Goal: Transaction & Acquisition: Purchase product/service

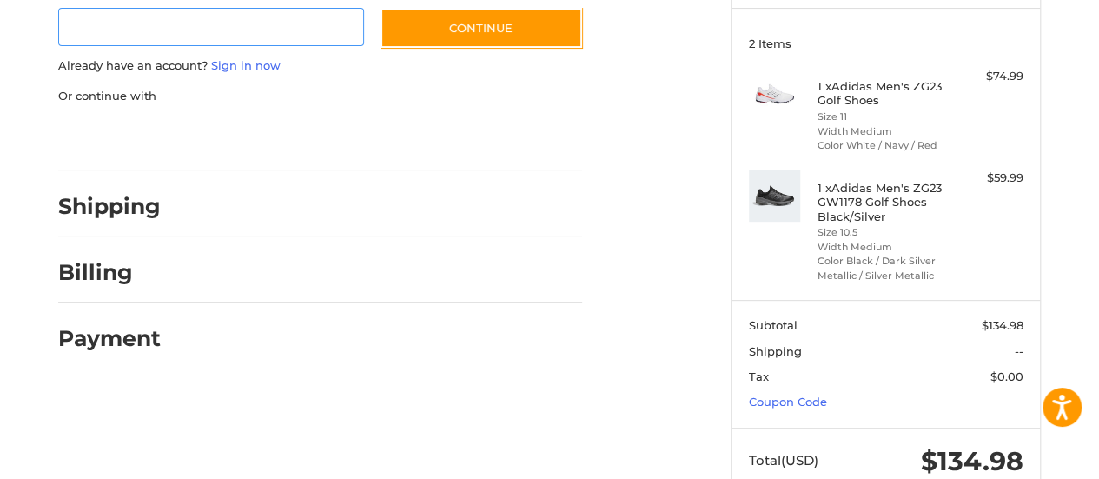
scroll to position [264, 0]
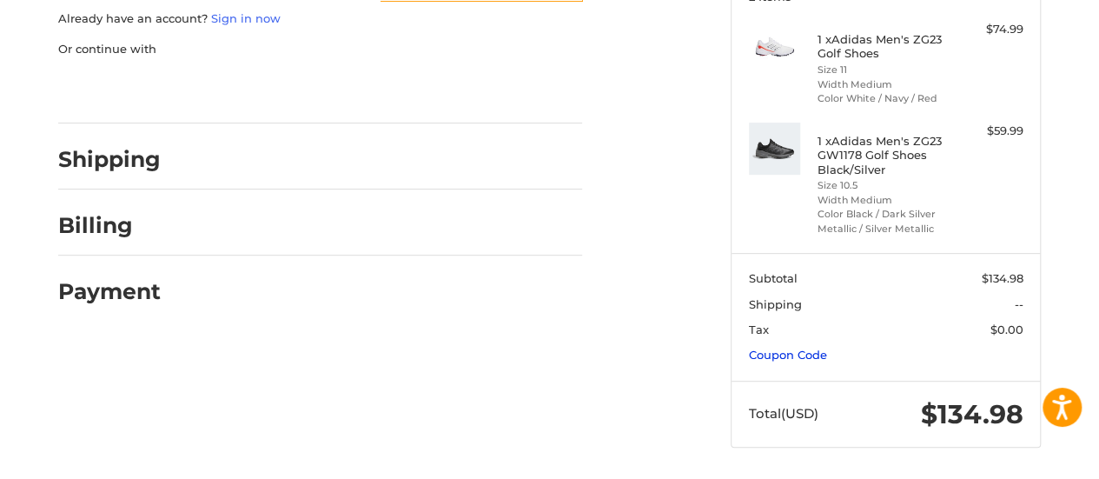
click at [783, 350] on link "Coupon Code" at bounding box center [788, 355] width 78 height 14
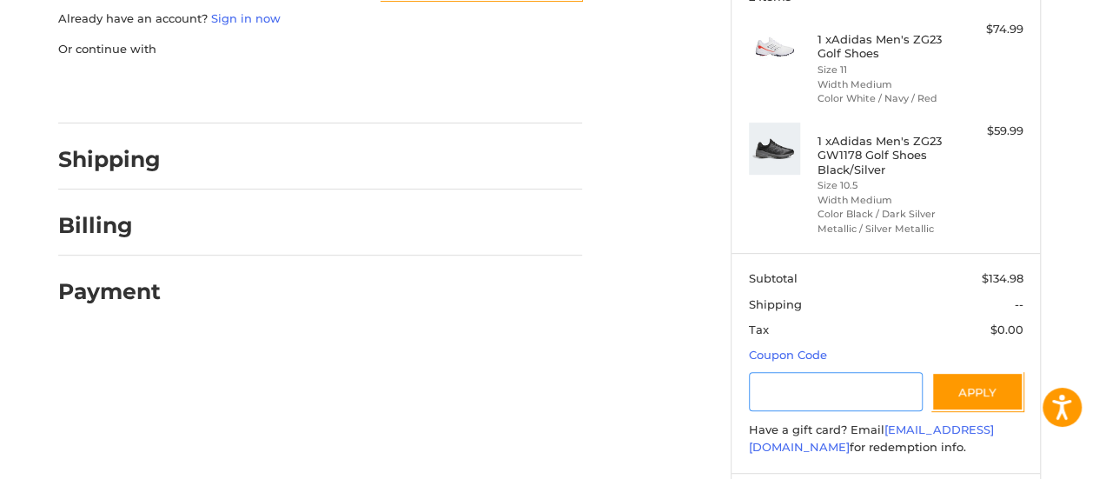
click at [797, 395] on input "Gift Certificate or Coupon Code" at bounding box center [836, 391] width 175 height 39
type input "*********"
click at [966, 383] on button "Apply" at bounding box center [978, 391] width 92 height 39
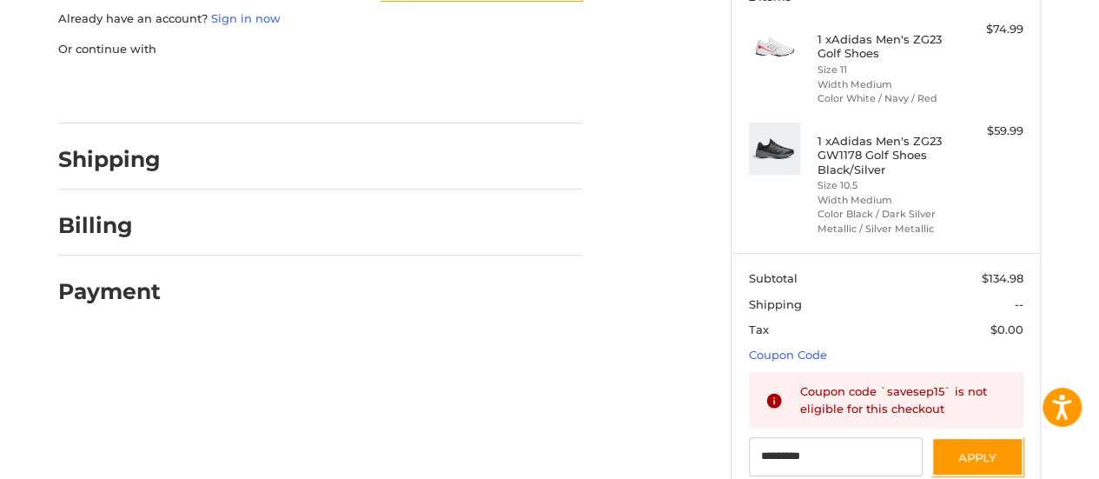
click at [678, 357] on div "Customer Guest Customer Email Subscribe to our newsletter. Continue Already hav…" at bounding box center [550, 256] width 1043 height 763
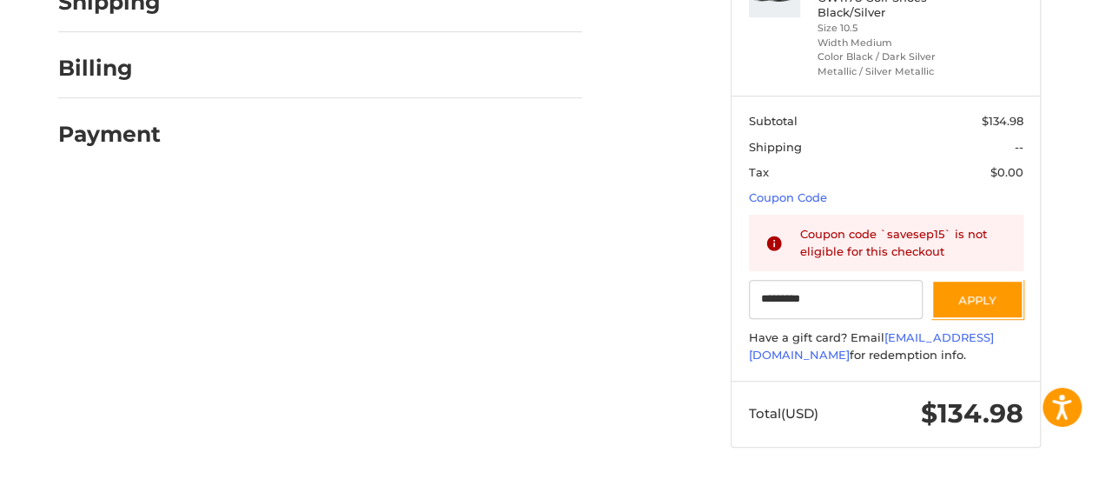
scroll to position [0, 0]
